Goal: Task Accomplishment & Management: Manage account settings

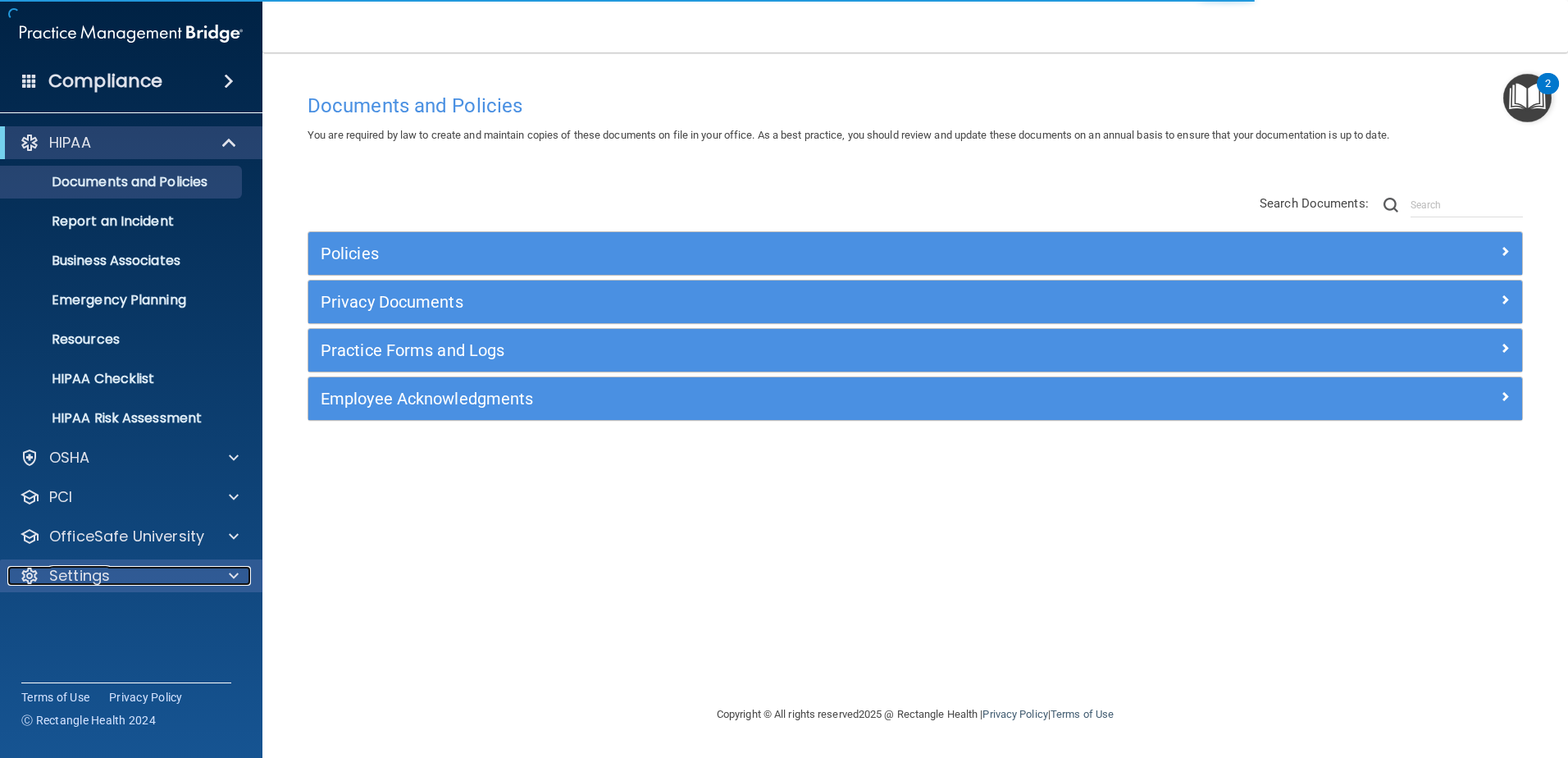
click at [225, 573] on div at bounding box center [231, 576] width 41 height 20
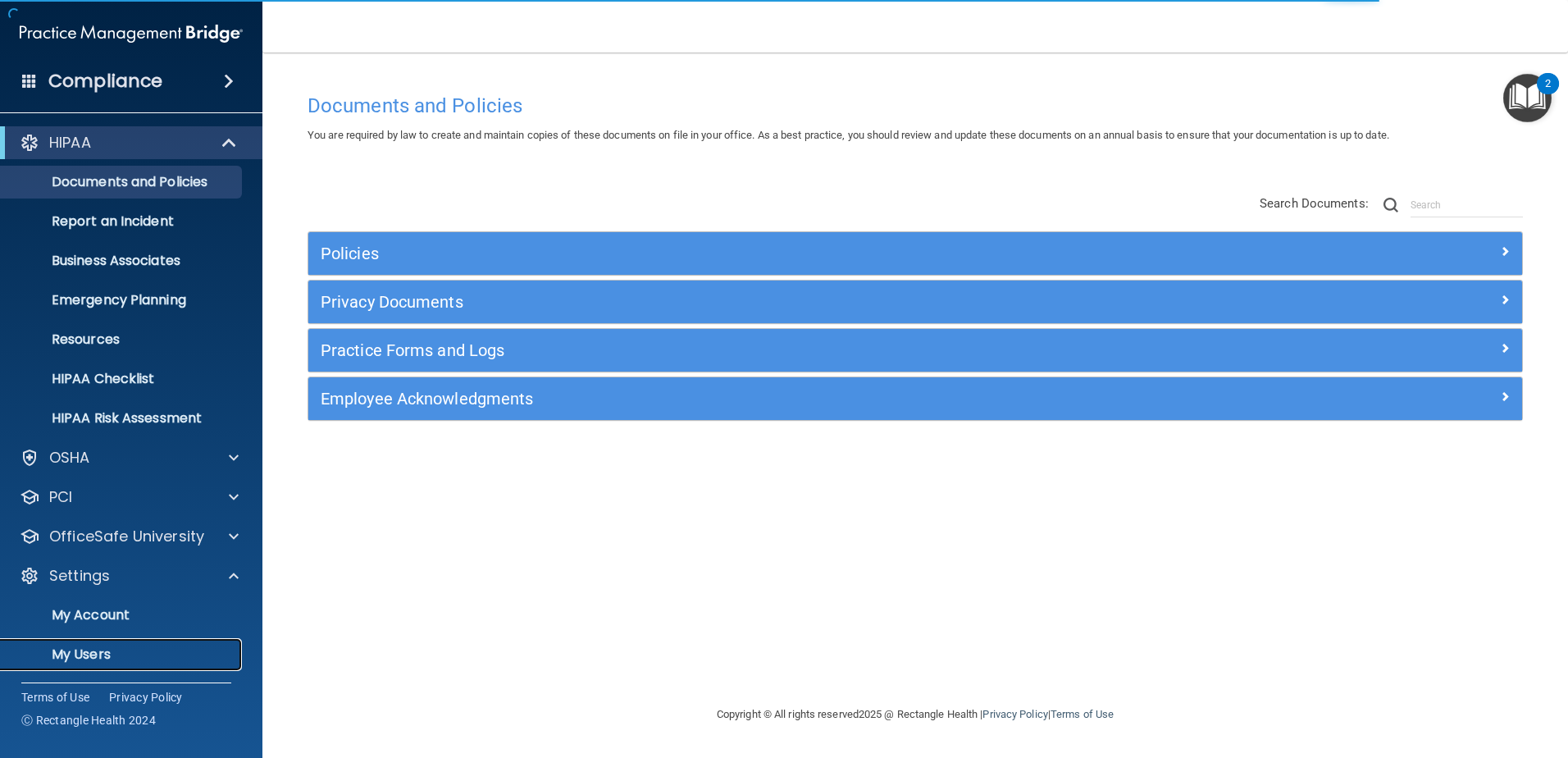
click at [166, 648] on p "My Users" at bounding box center [123, 654] width 224 height 16
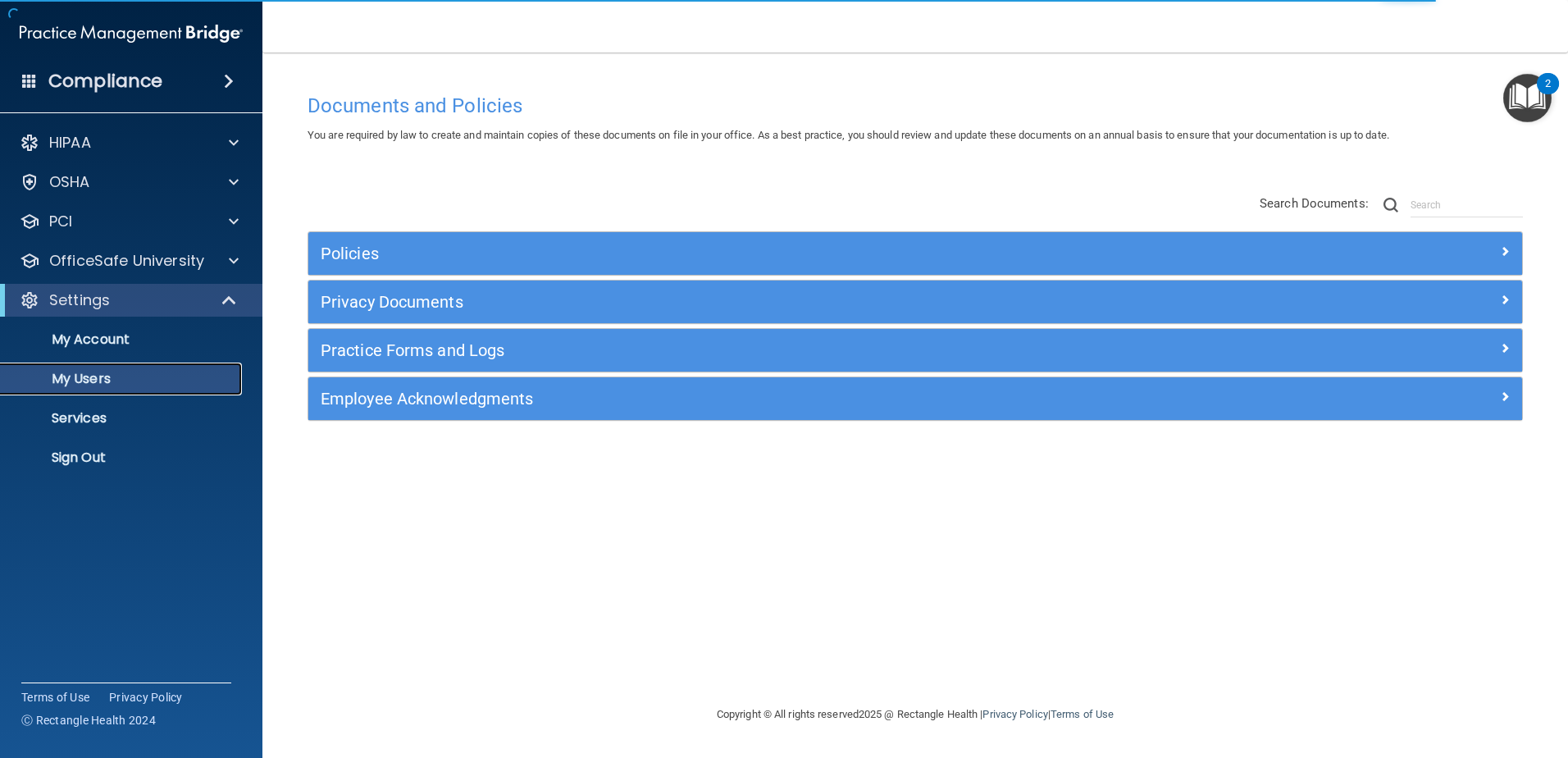
select select "20"
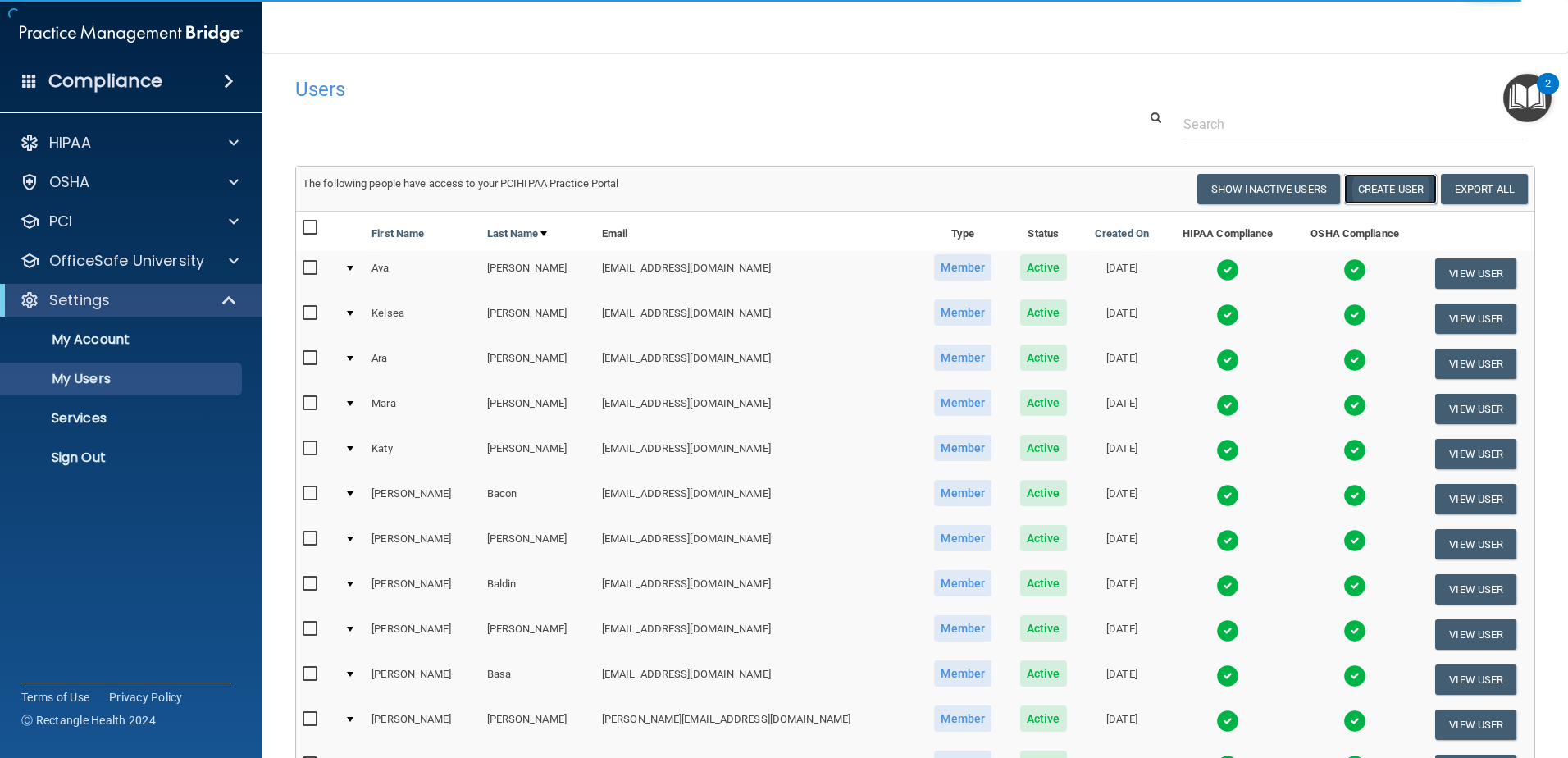
click at [1373, 180] on button "Create User" at bounding box center [1390, 189] width 92 height 30
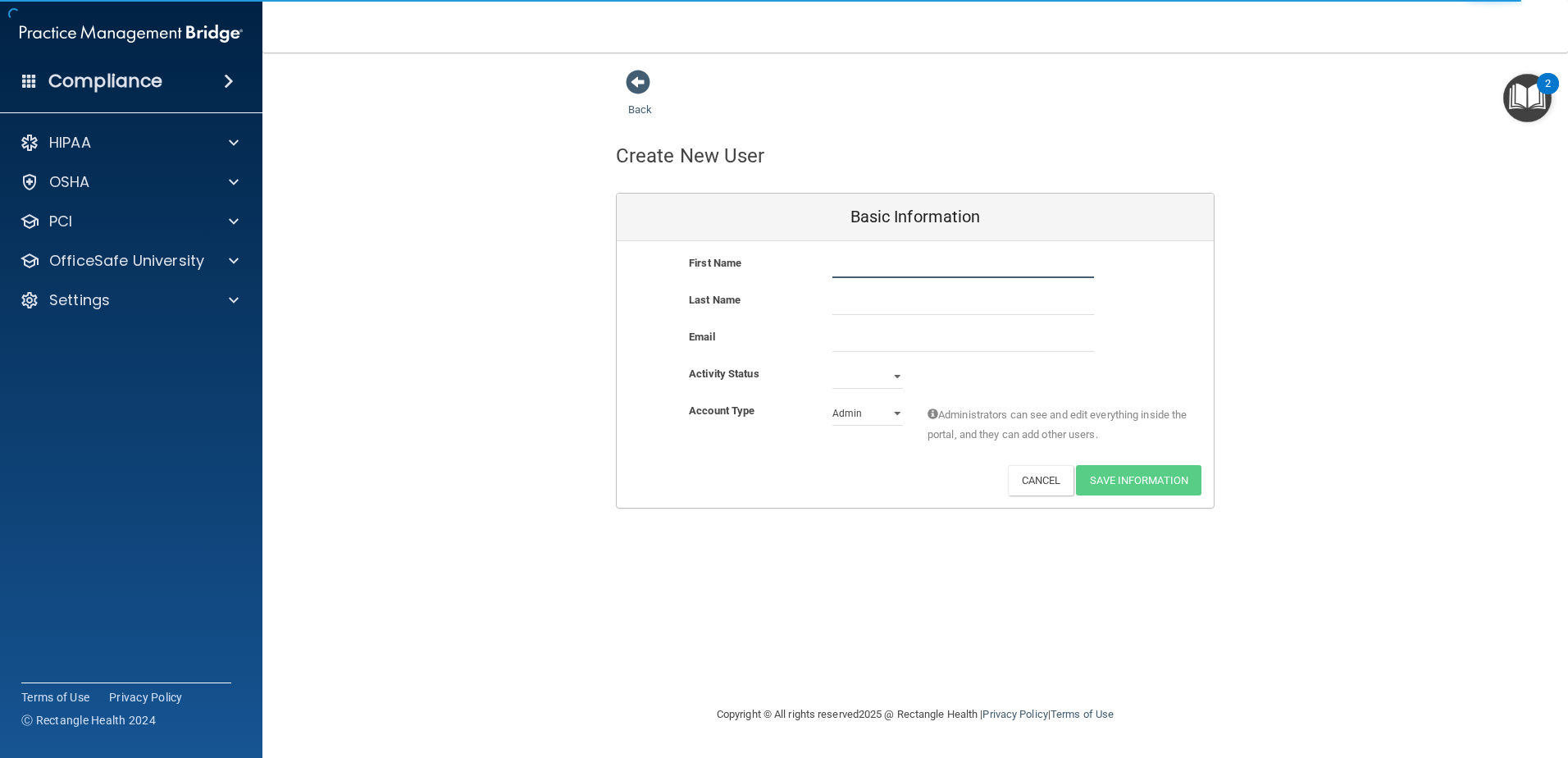
click at [983, 271] on input "text" at bounding box center [964, 266] width 261 height 25
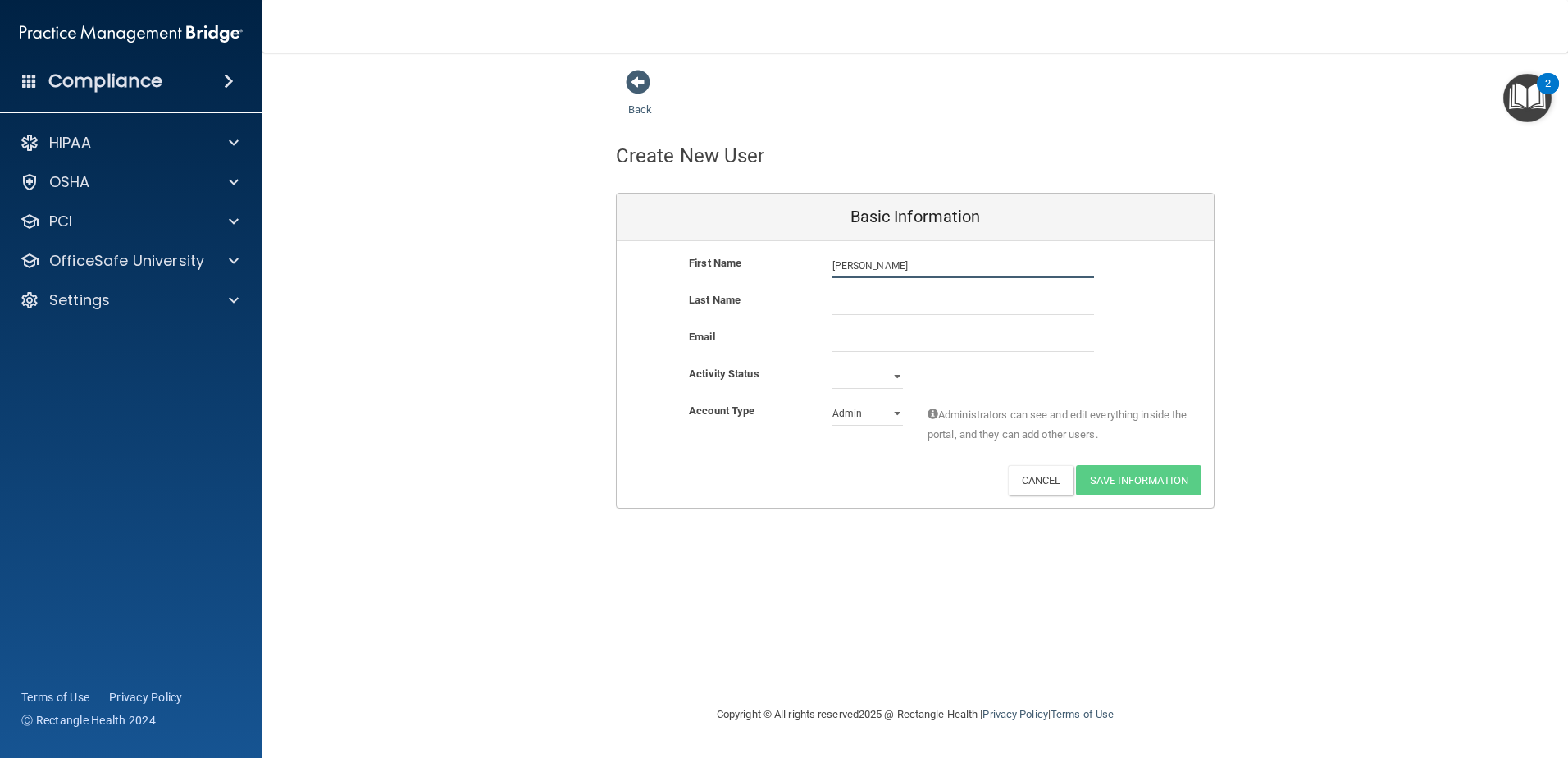
type input "Julie"
type input "Hendricks"
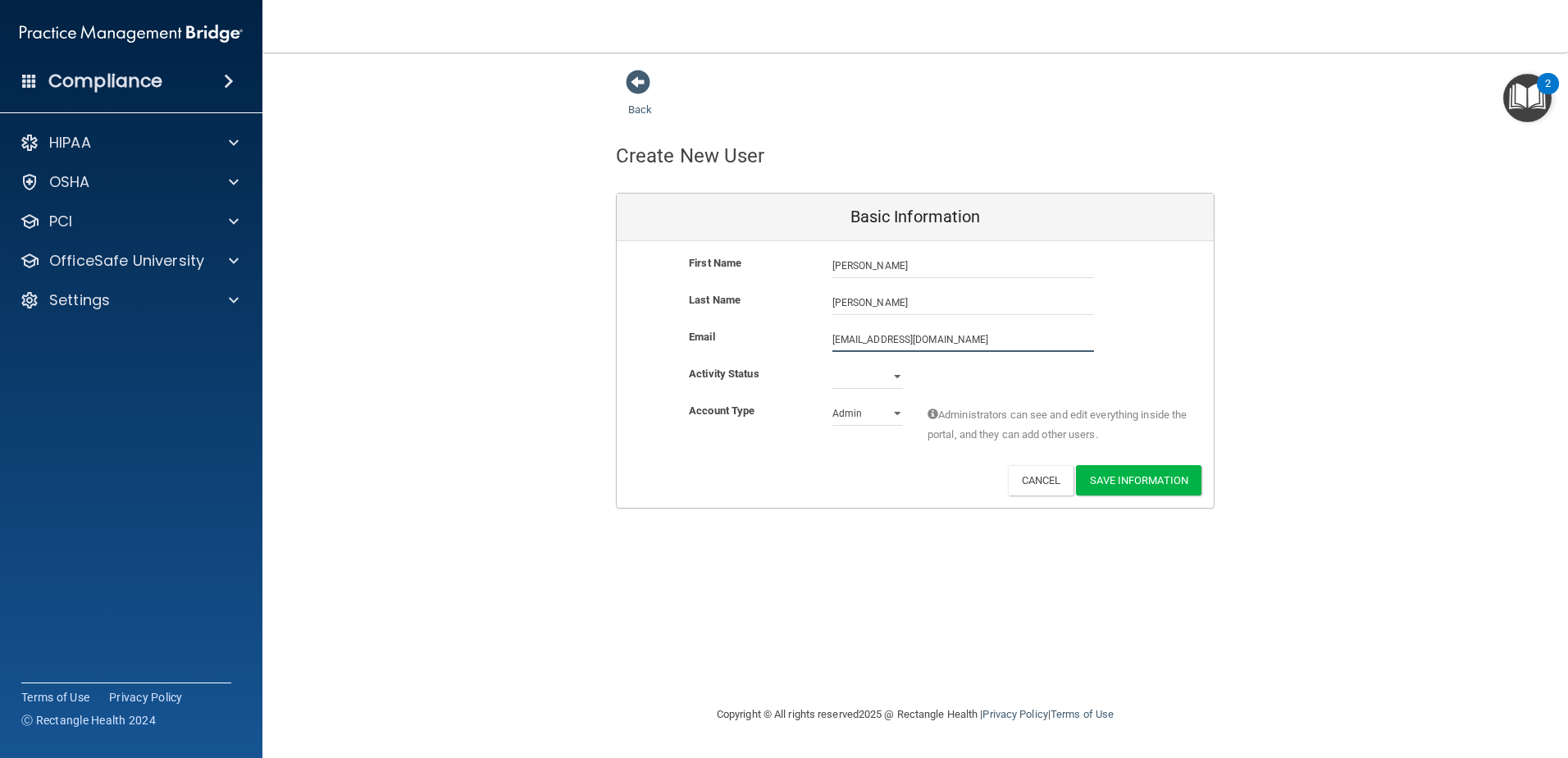
type input "juhendricks@gaileyeyeclinic.com"
click at [898, 376] on select "Active Inactive" at bounding box center [868, 377] width 70 height 25
select select "active"
click at [833, 364] on select "Active Inactive" at bounding box center [868, 377] width 70 height 25
click at [902, 408] on select "Admin Member" at bounding box center [868, 413] width 70 height 25
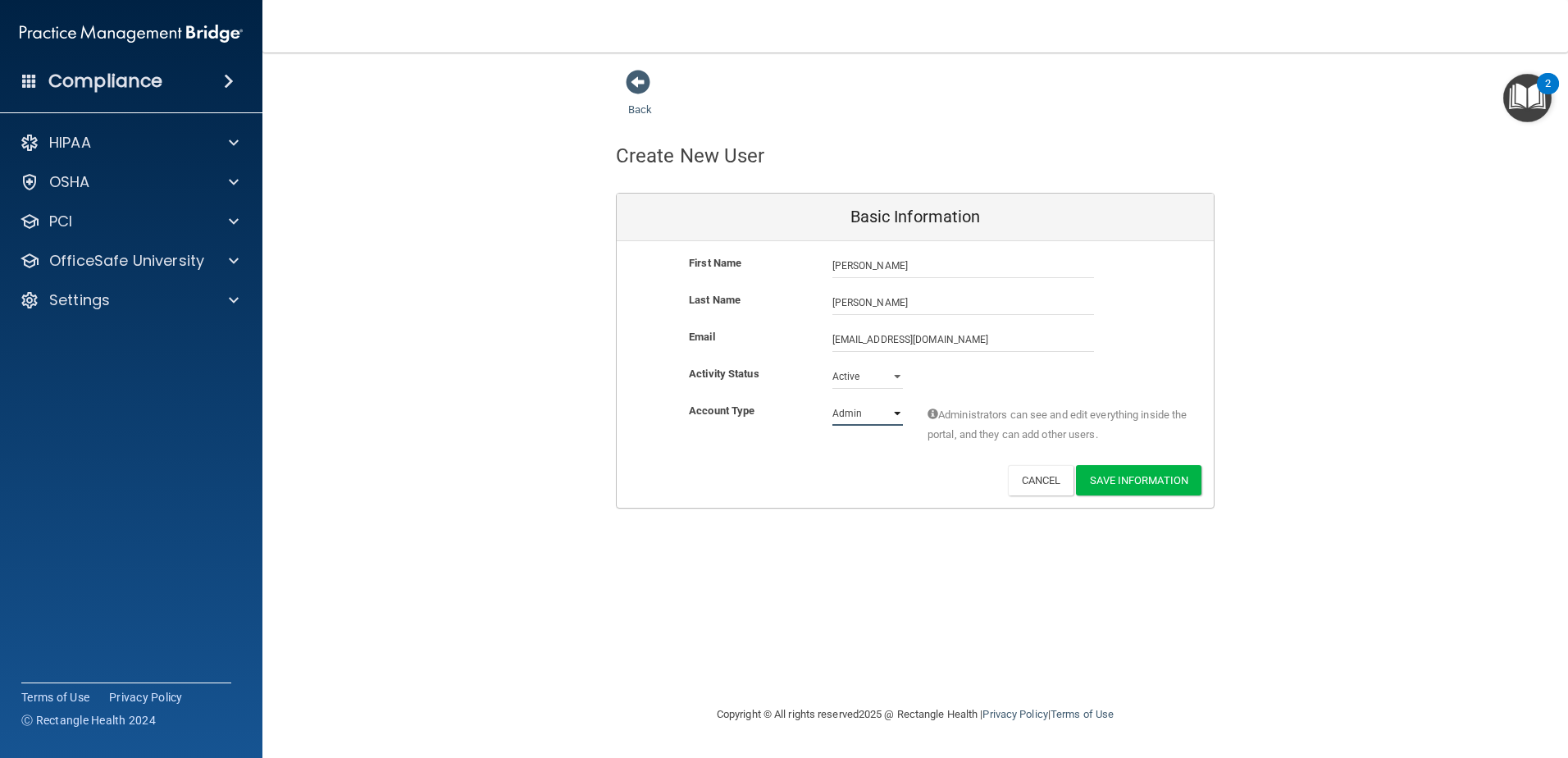
select select "practice_member"
click at [833, 401] on select "Admin Member" at bounding box center [868, 413] width 70 height 25
click at [1157, 474] on button "Save Information" at bounding box center [1139, 480] width 125 height 30
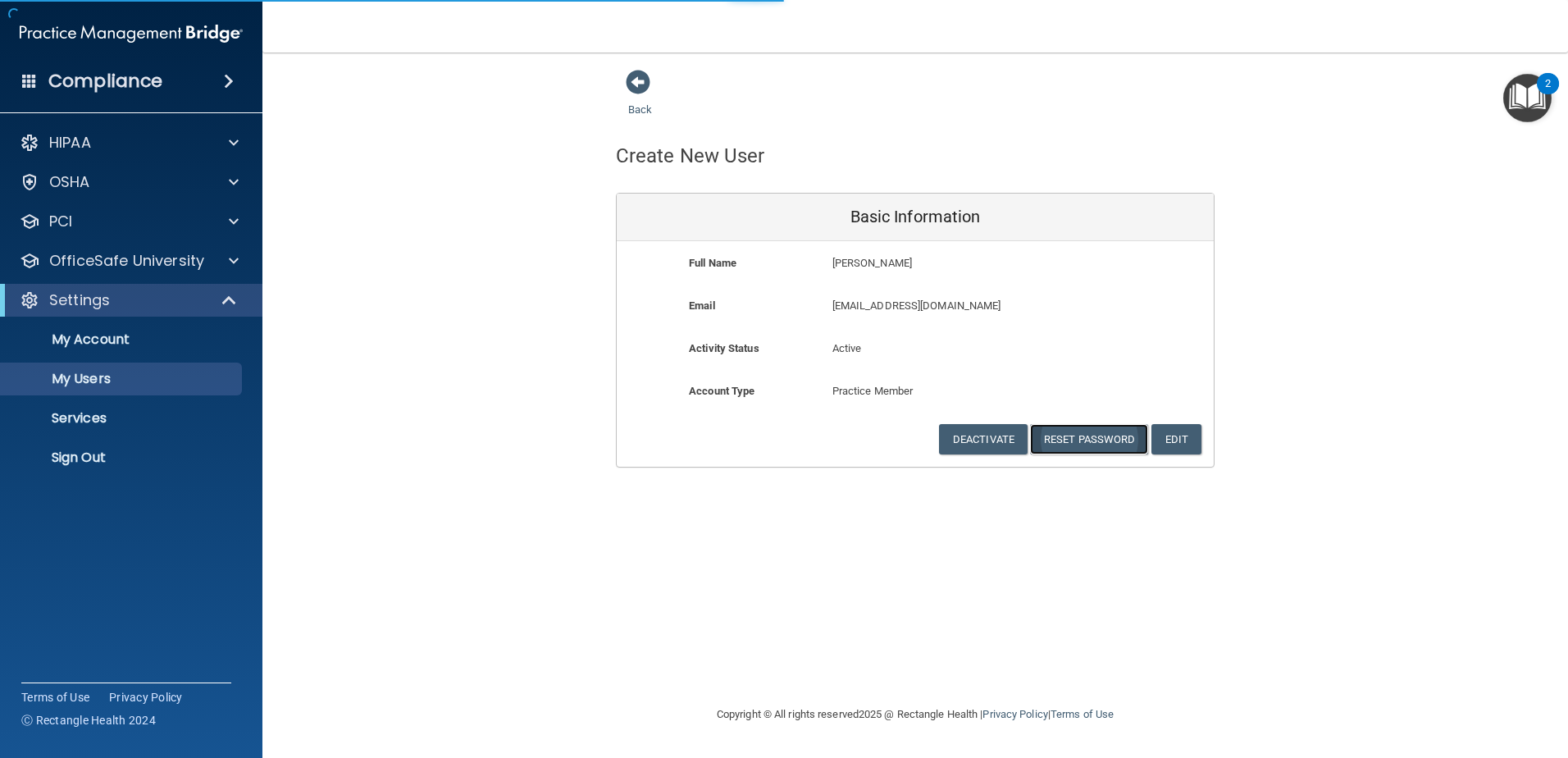
click at [1115, 441] on button "Reset Password" at bounding box center [1089, 439] width 118 height 30
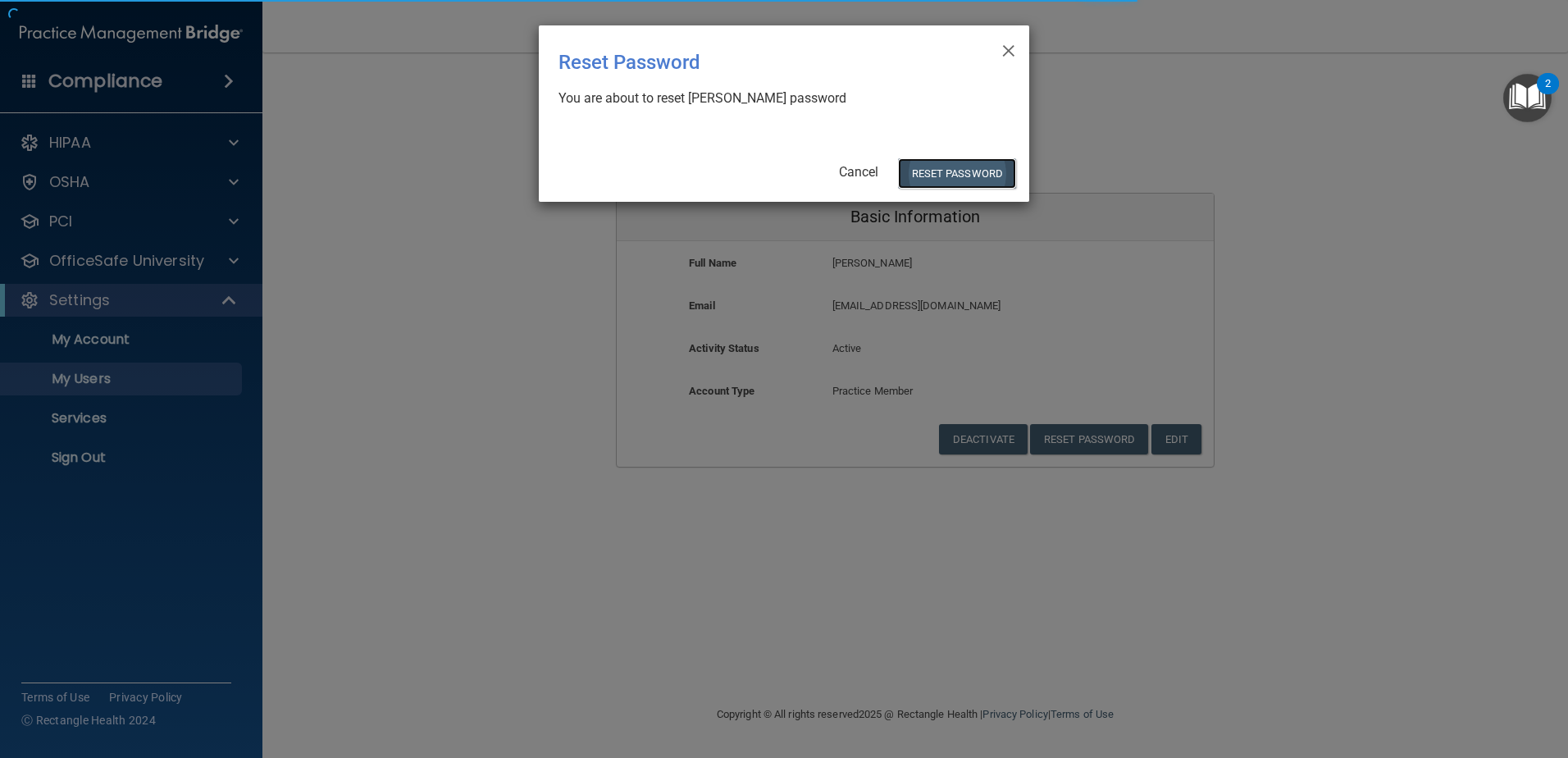
click at [980, 173] on button "Reset Password" at bounding box center [956, 173] width 118 height 30
select select "20"
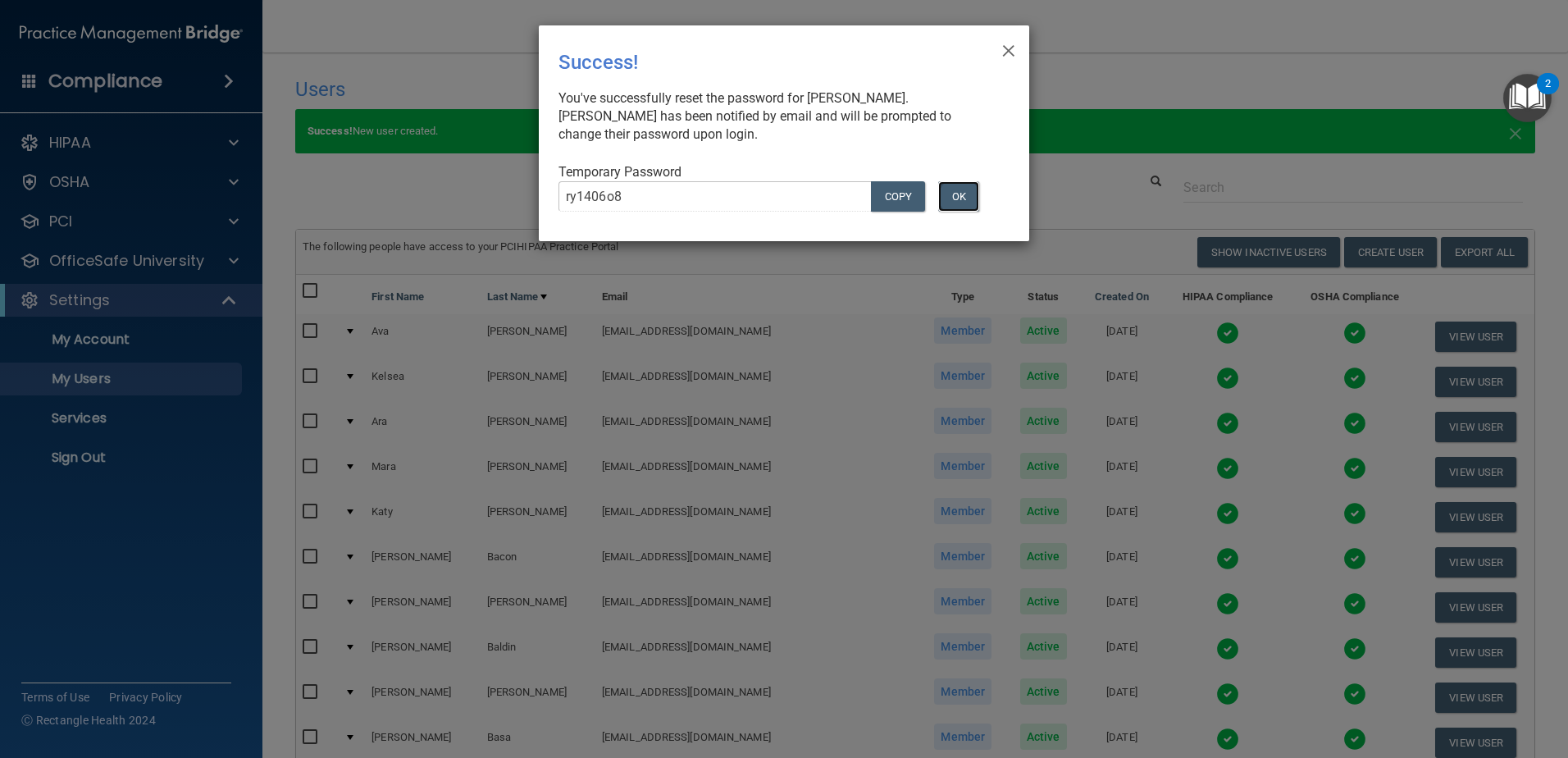
click at [961, 197] on button "OK" at bounding box center [959, 196] width 41 height 30
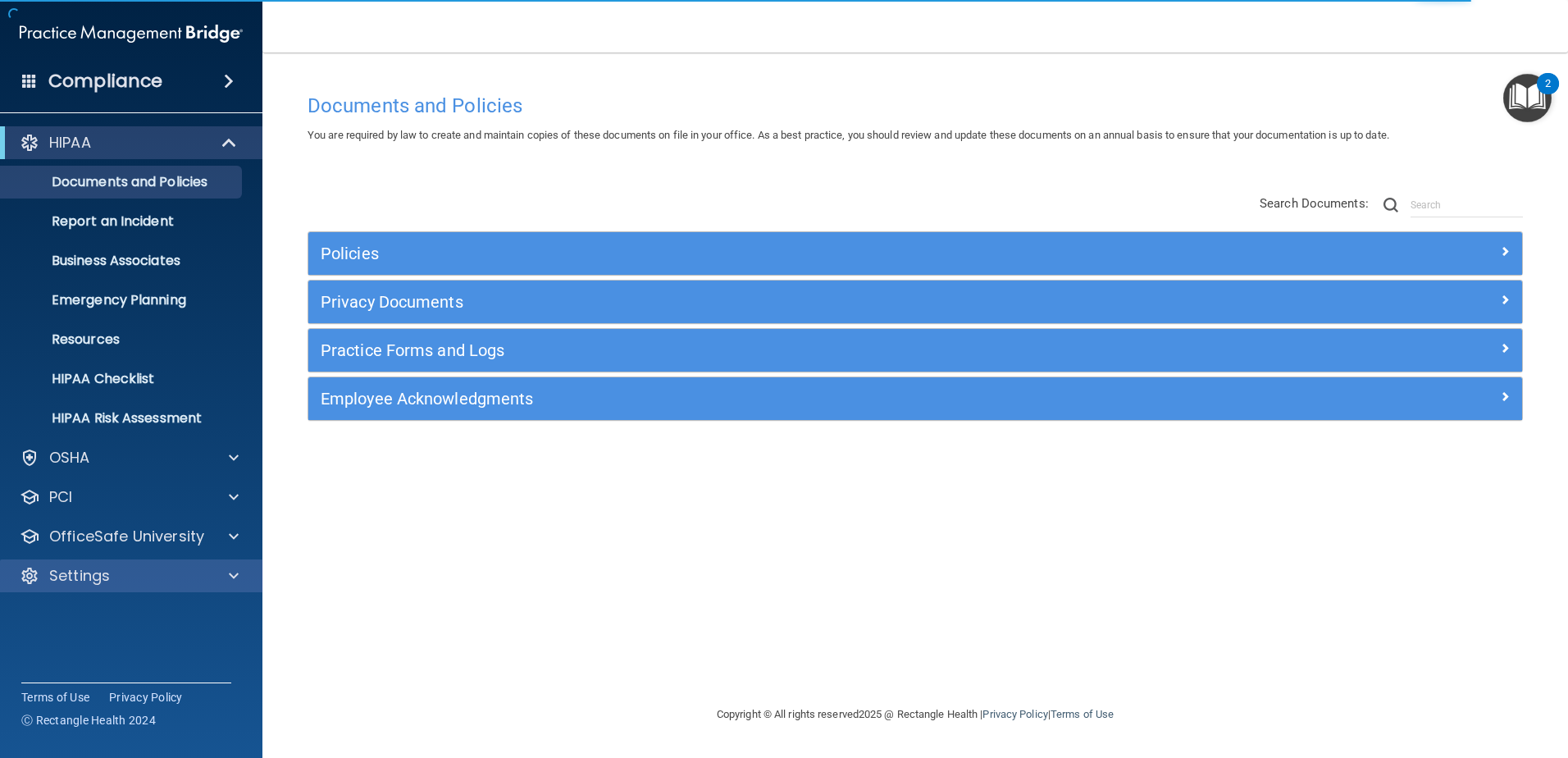
click at [231, 586] on div "Settings" at bounding box center [132, 575] width 263 height 33
click at [225, 576] on div at bounding box center [231, 576] width 41 height 20
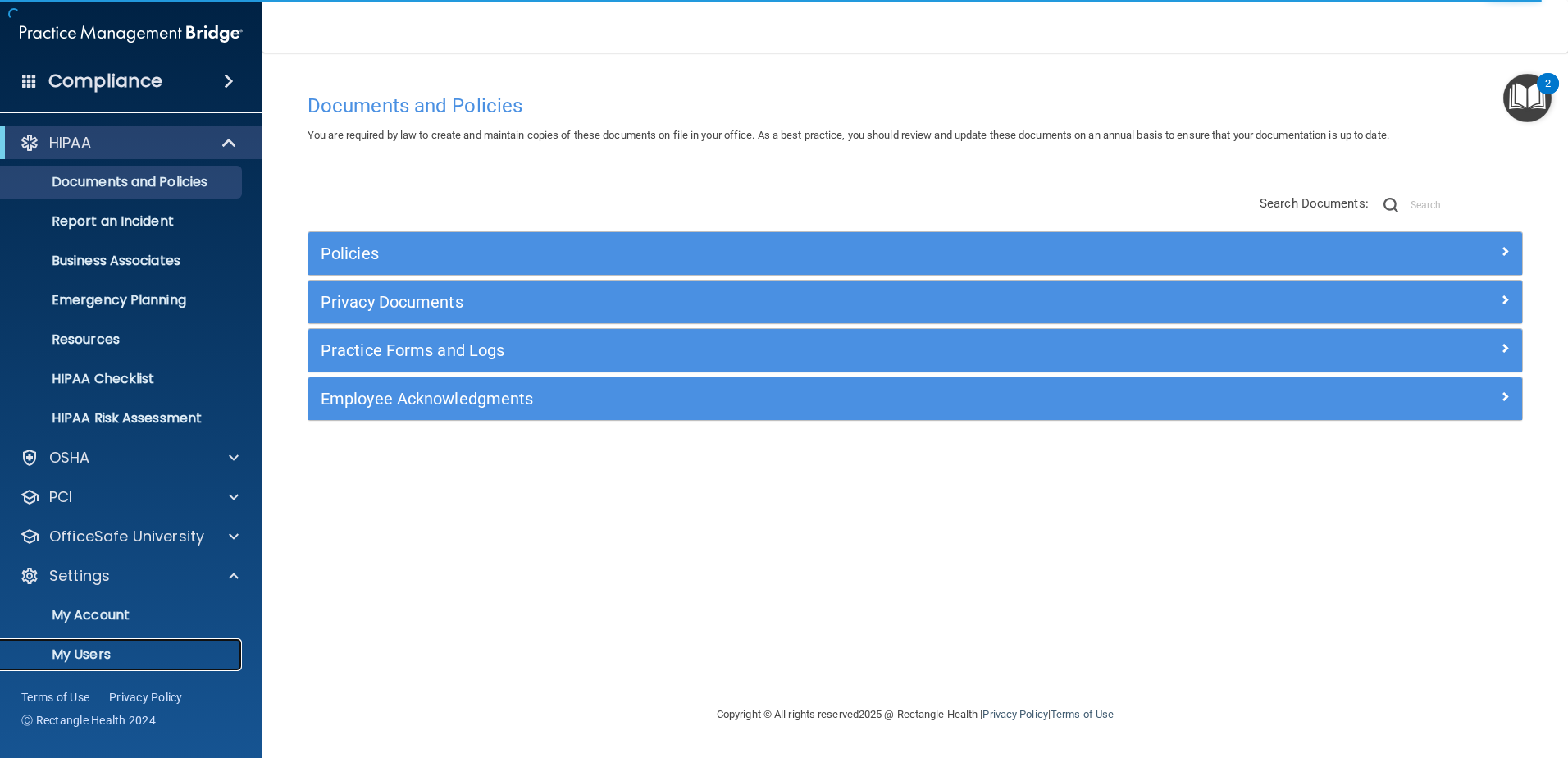
click at [132, 651] on p "My Users" at bounding box center [123, 654] width 224 height 16
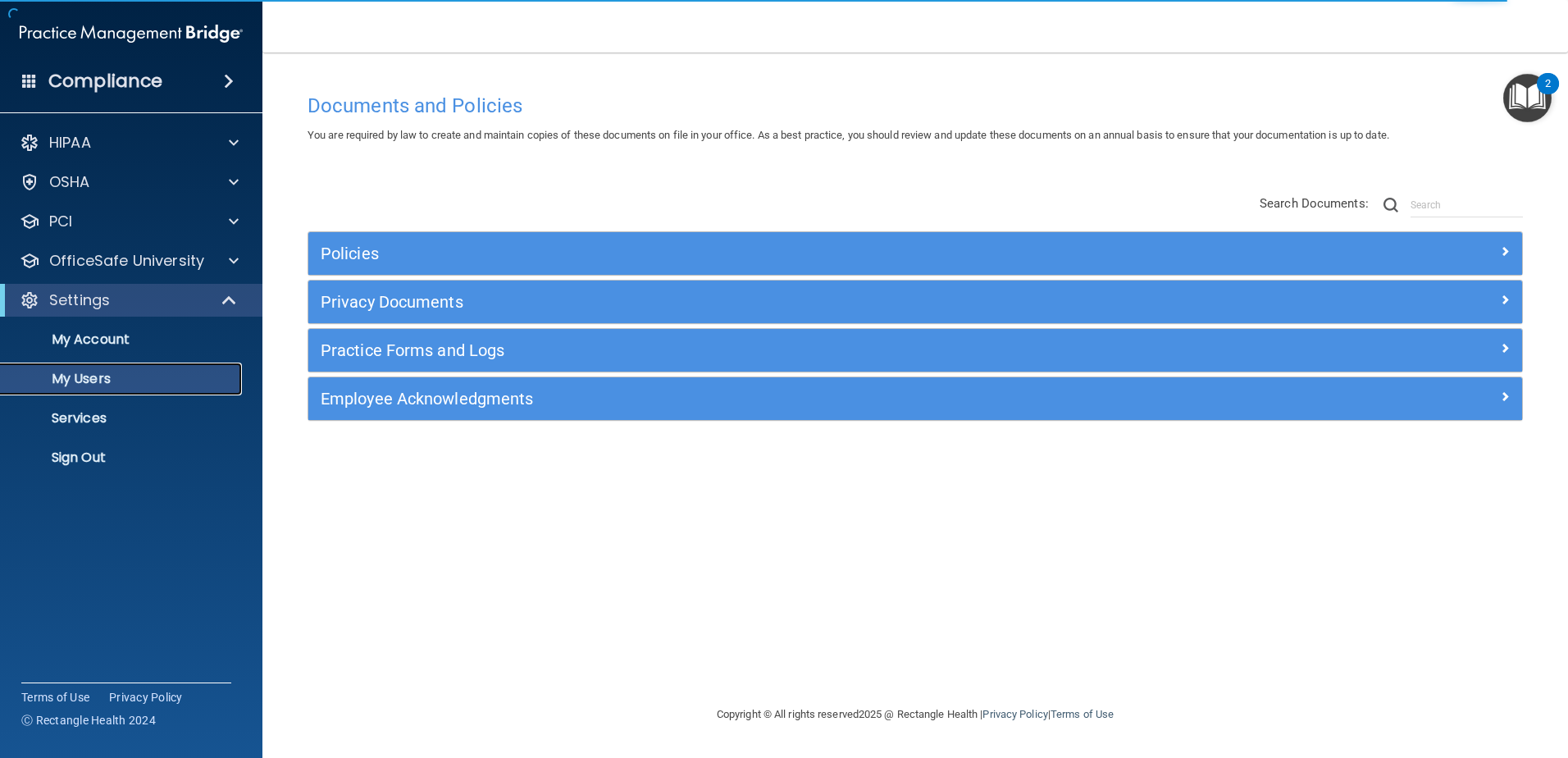
select select "20"
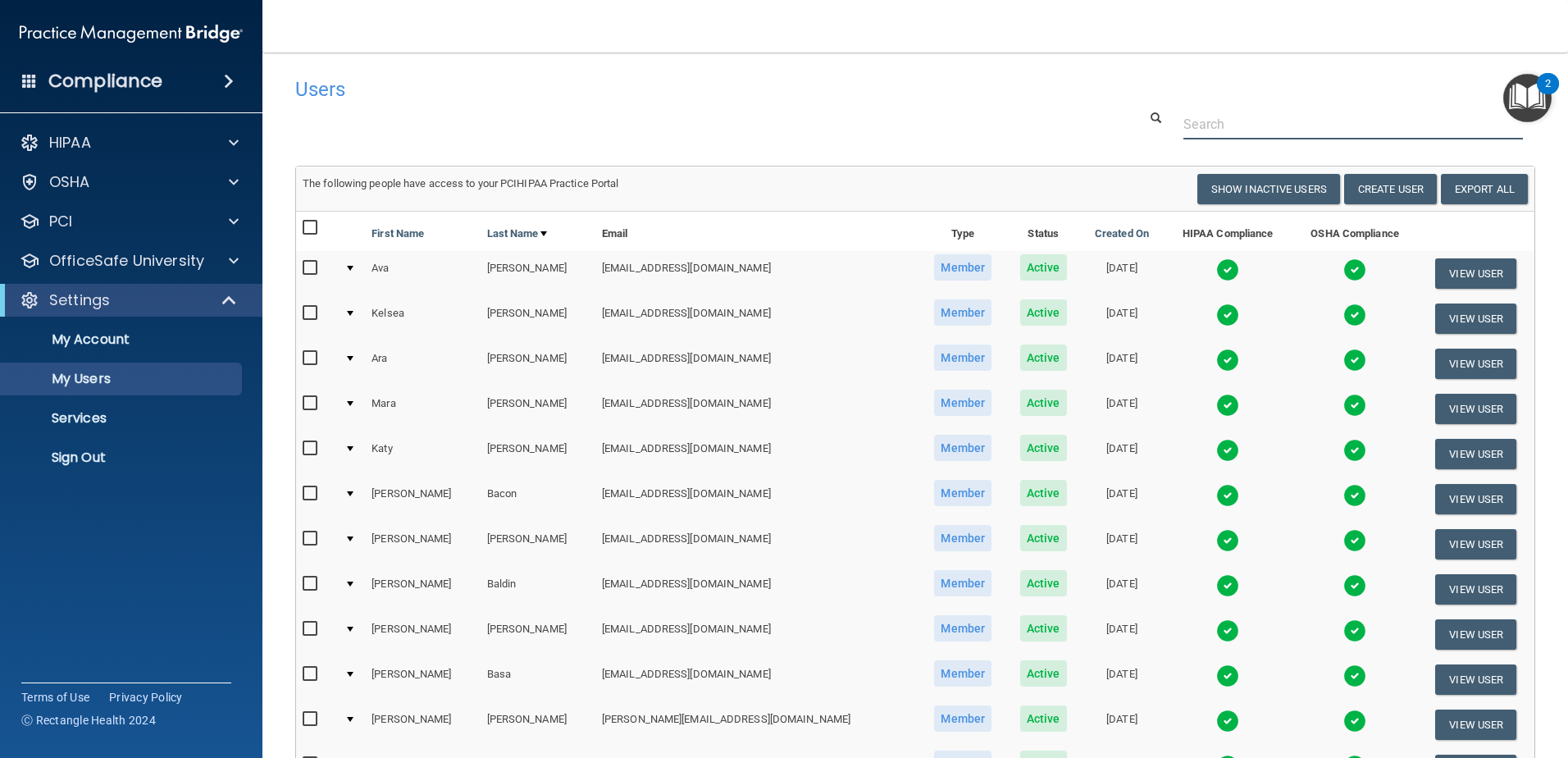
click at [1235, 122] on input "text" at bounding box center [1354, 124] width 340 height 30
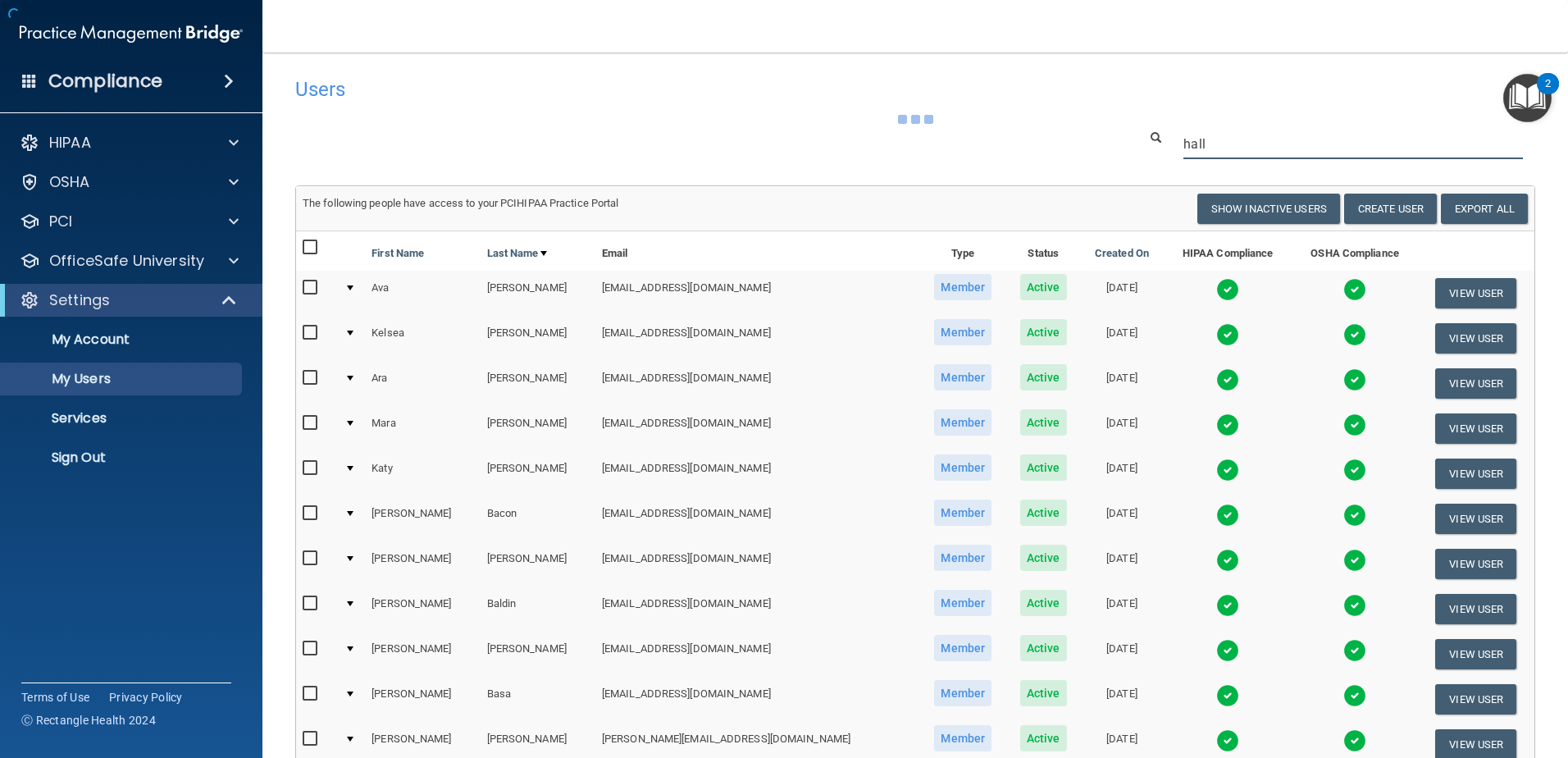
type input "hall"
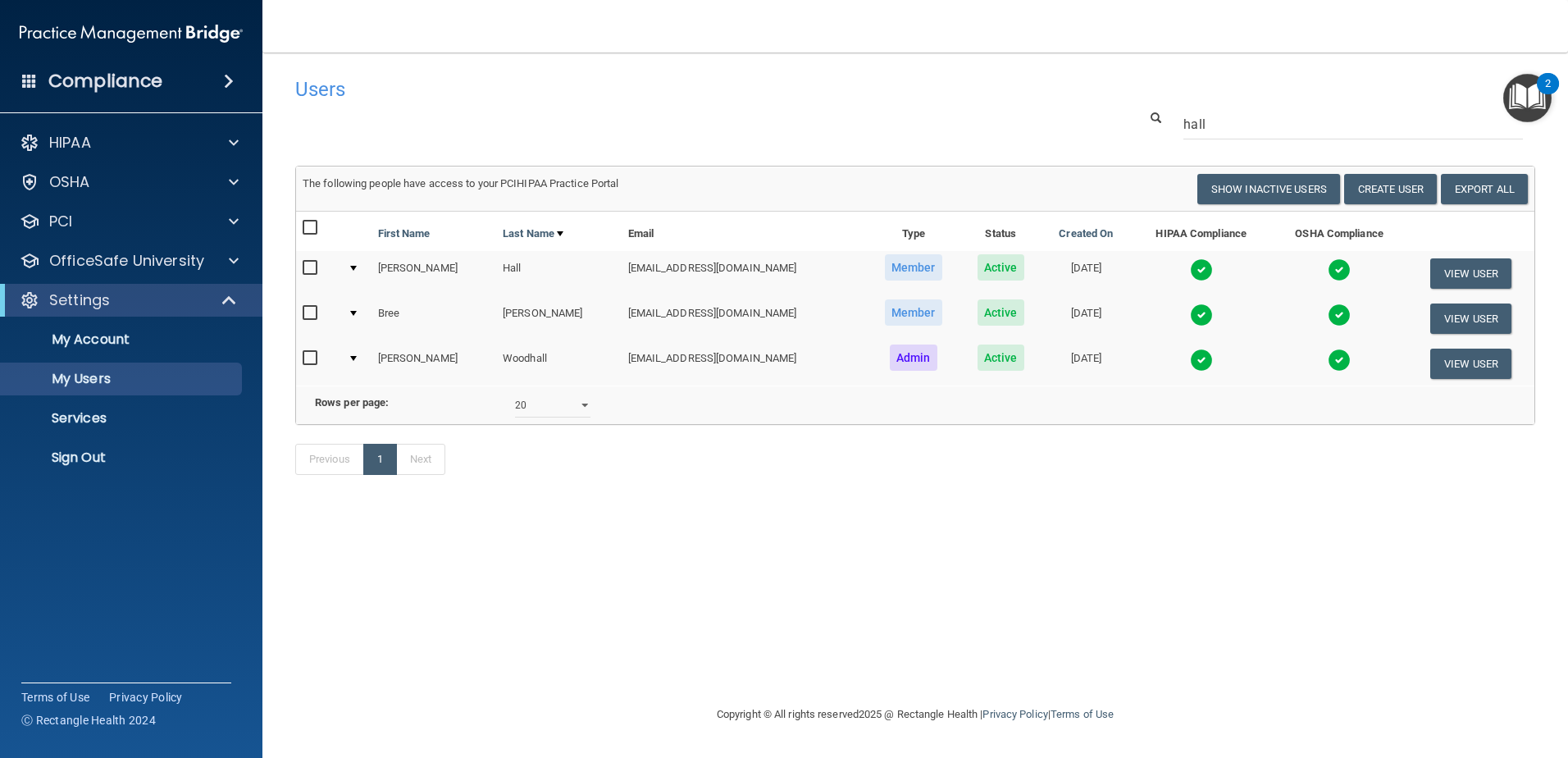
click at [316, 268] on input "checkbox" at bounding box center [312, 267] width 19 height 13
checkbox input "true"
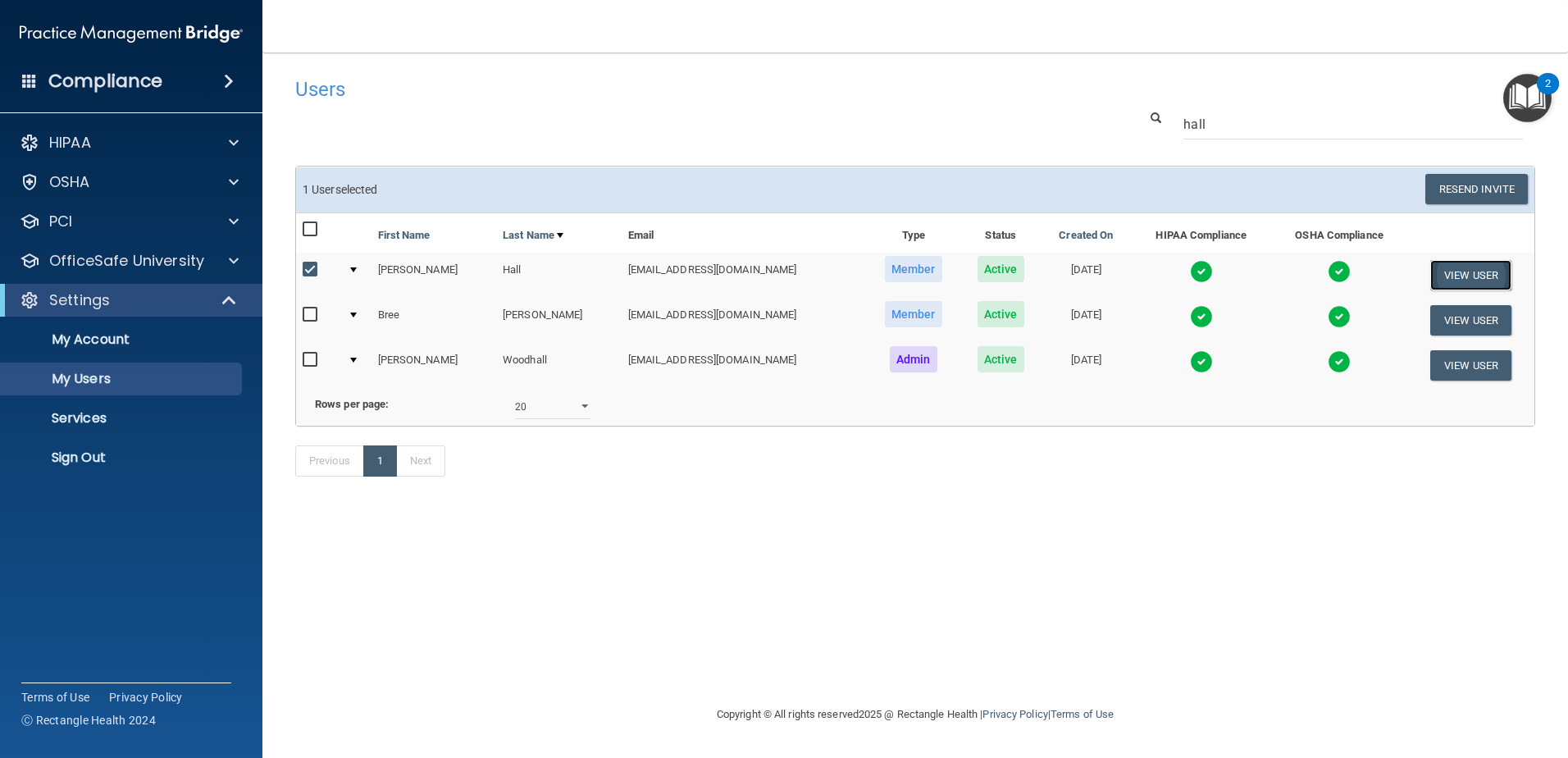
click at [1460, 269] on button "View User" at bounding box center [1470, 275] width 81 height 30
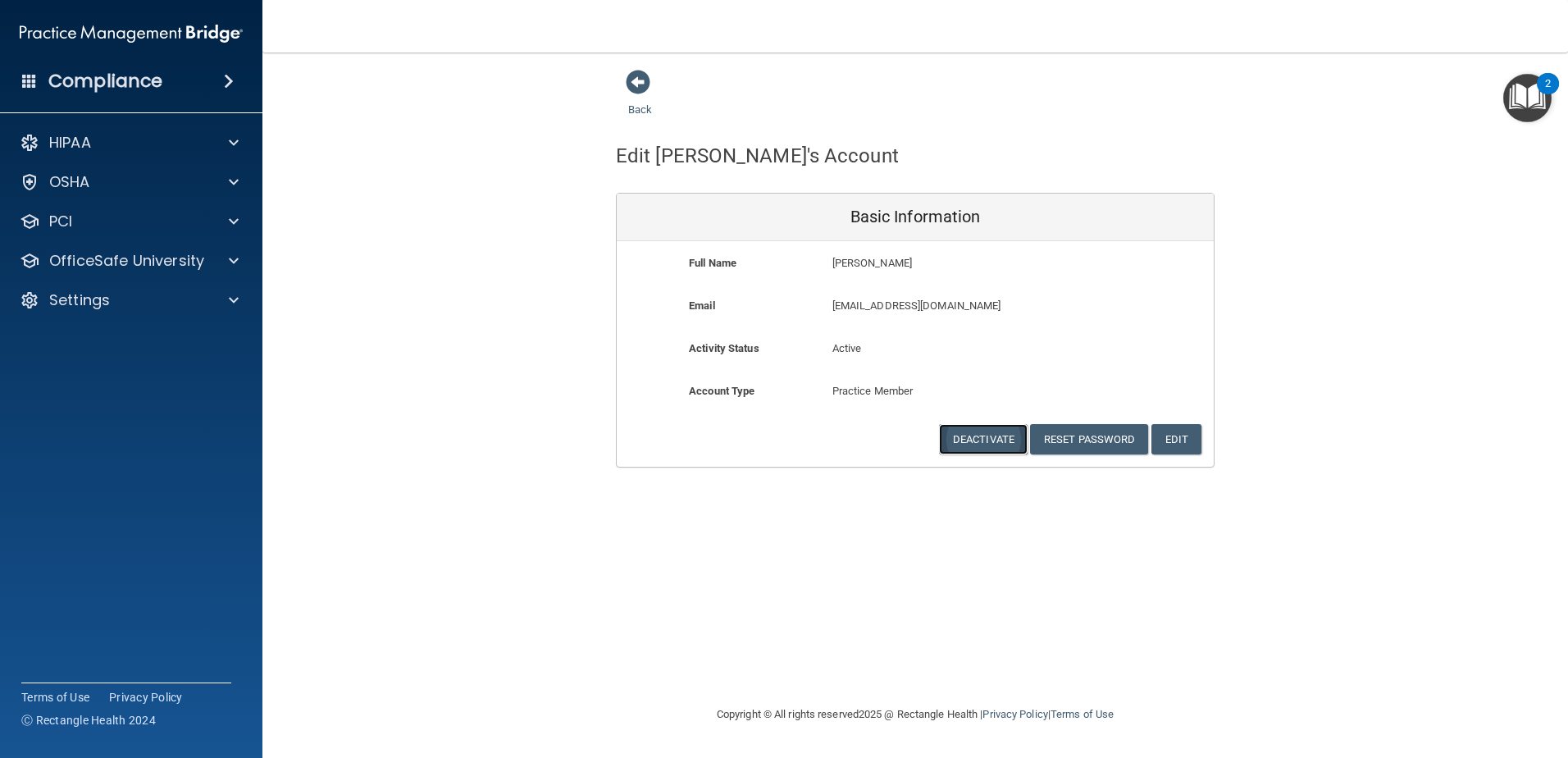
click at [999, 441] on button "Deactivate" at bounding box center [984, 439] width 89 height 30
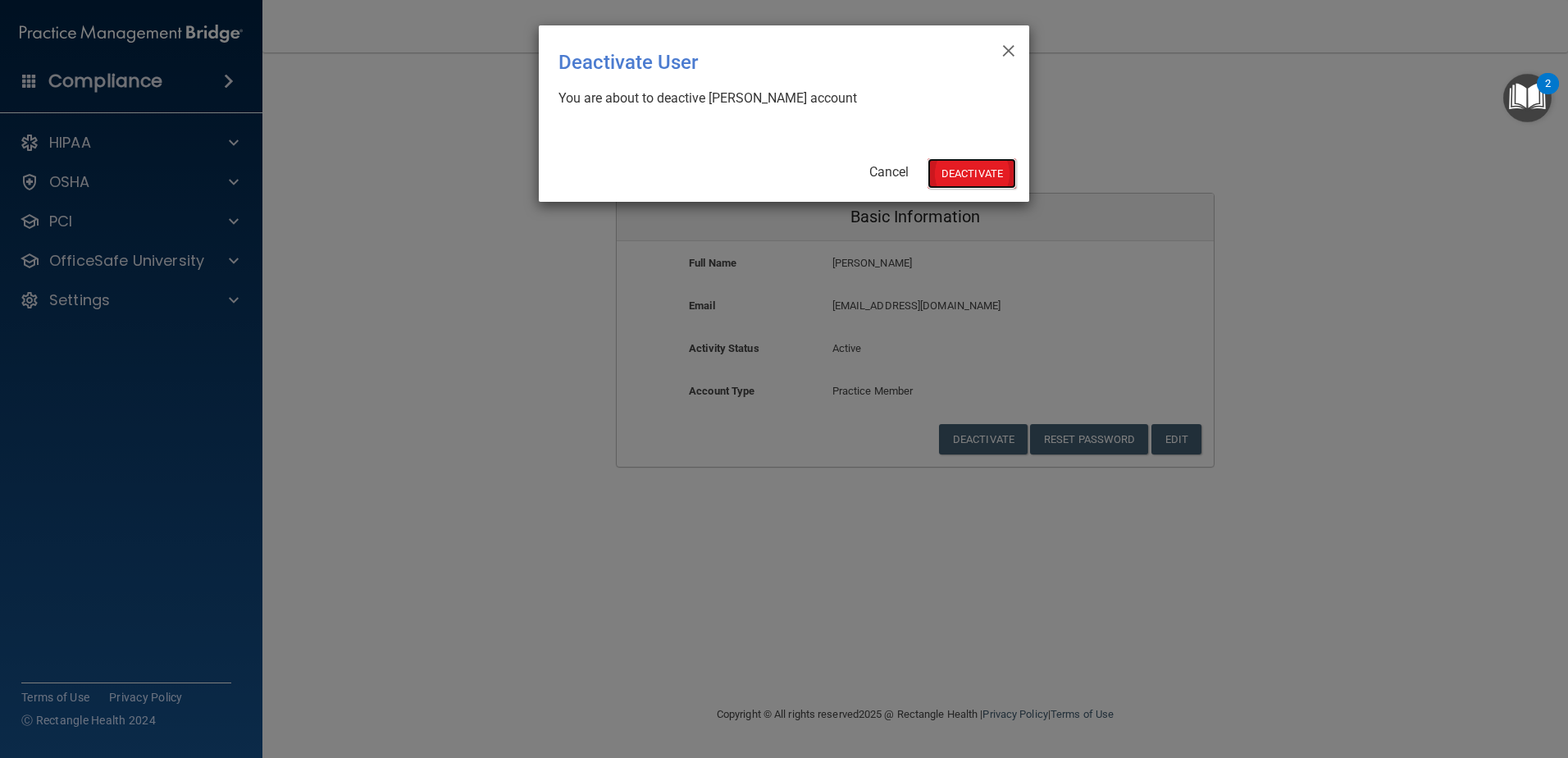
click at [985, 177] on button "Deactivate" at bounding box center [972, 173] width 89 height 30
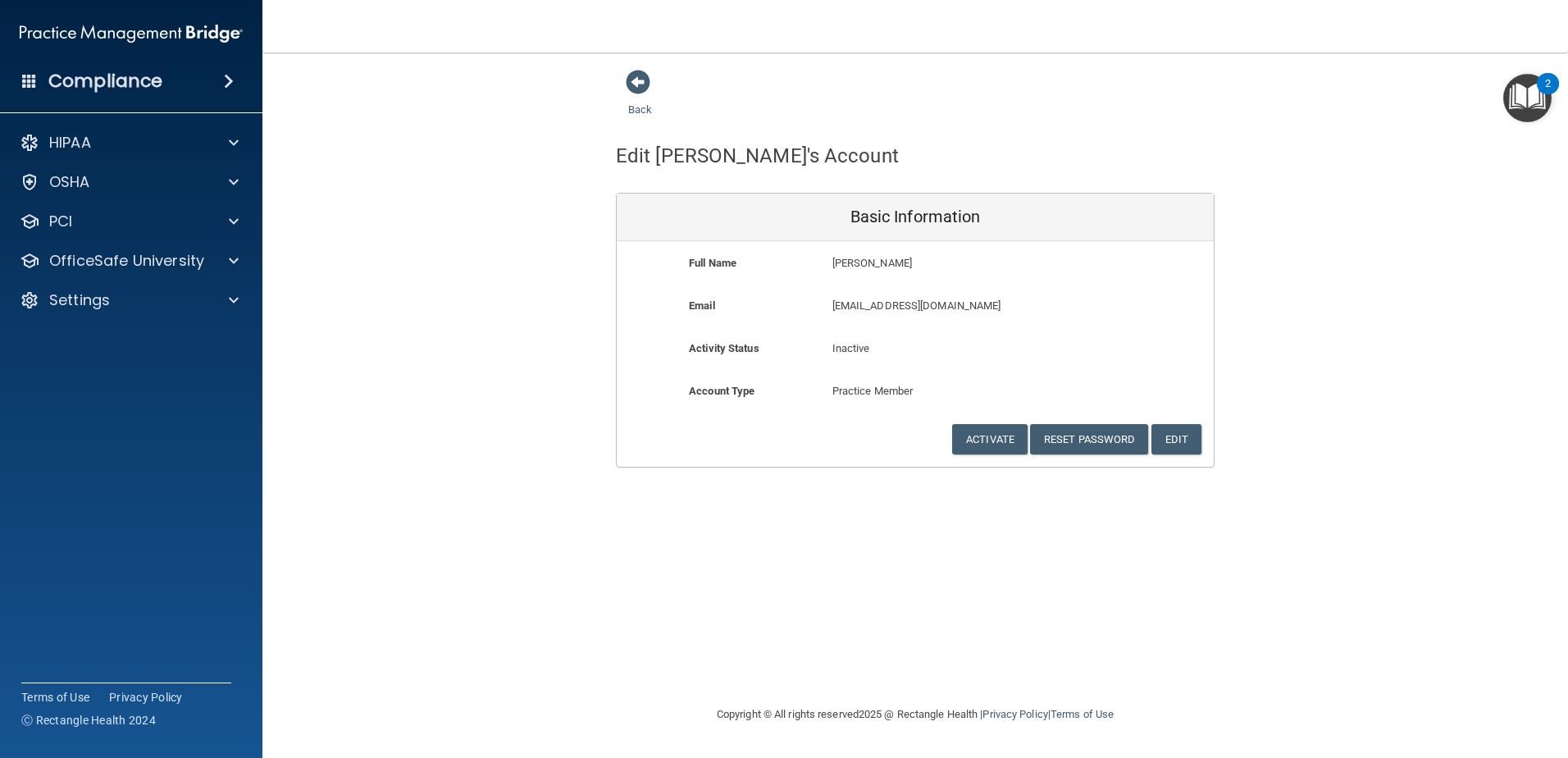
click at [1156, 96] on div "Back" at bounding box center [916, 94] width 599 height 51
click at [639, 80] on span at bounding box center [638, 82] width 25 height 25
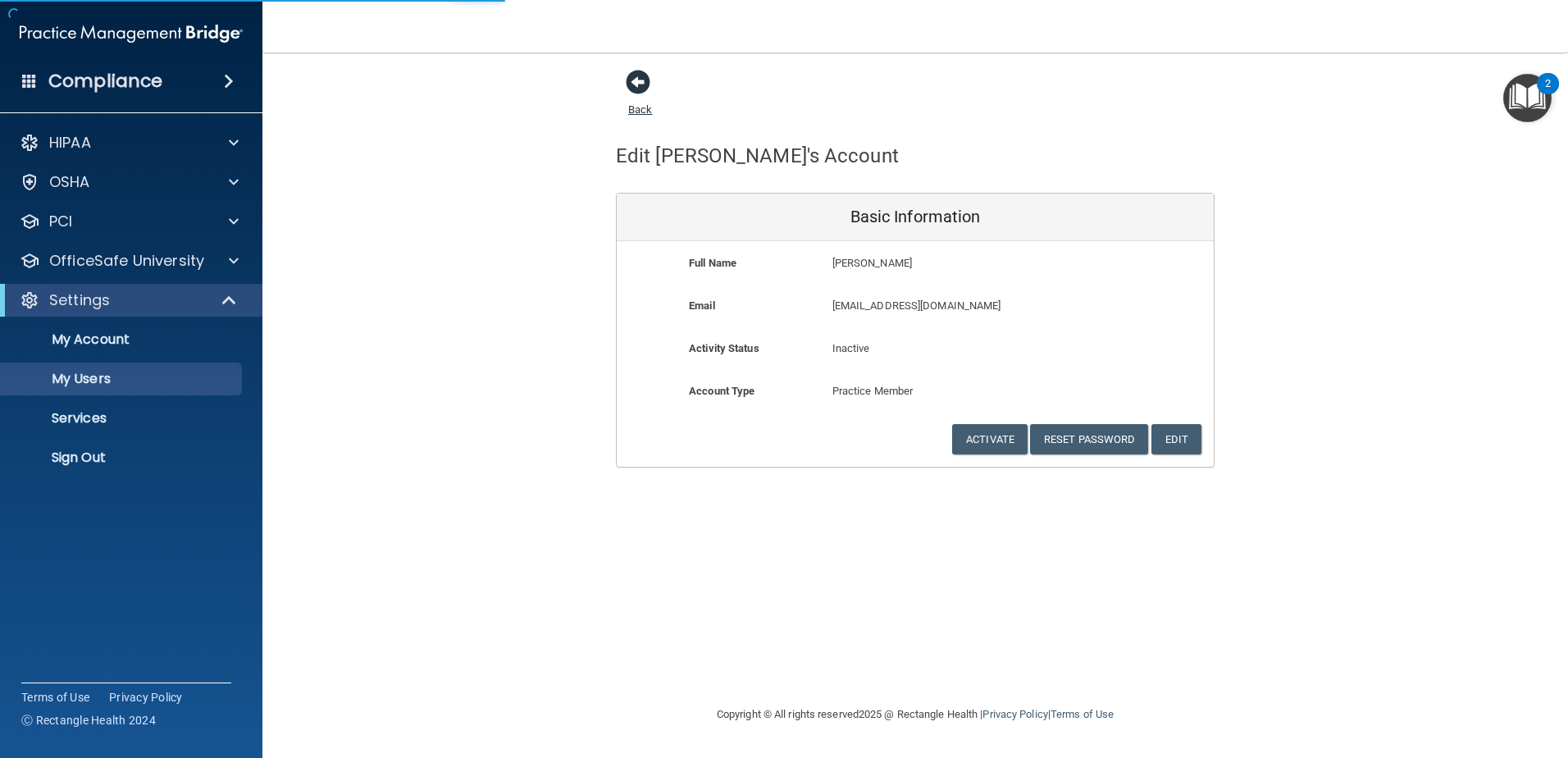
select select "20"
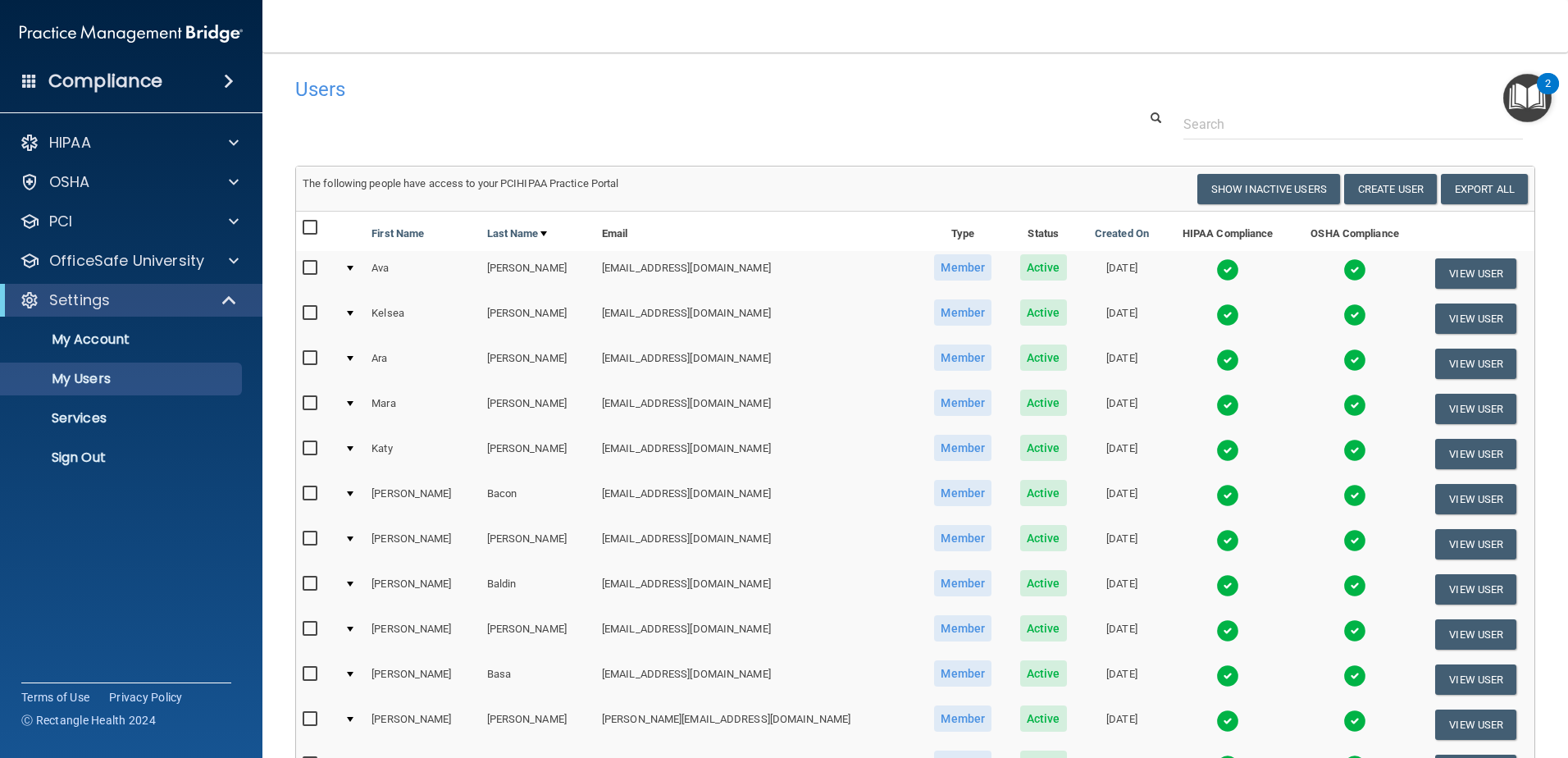
click at [654, 120] on div at bounding box center [915, 124] width 1265 height 30
